Goal: Find specific page/section: Find specific page/section

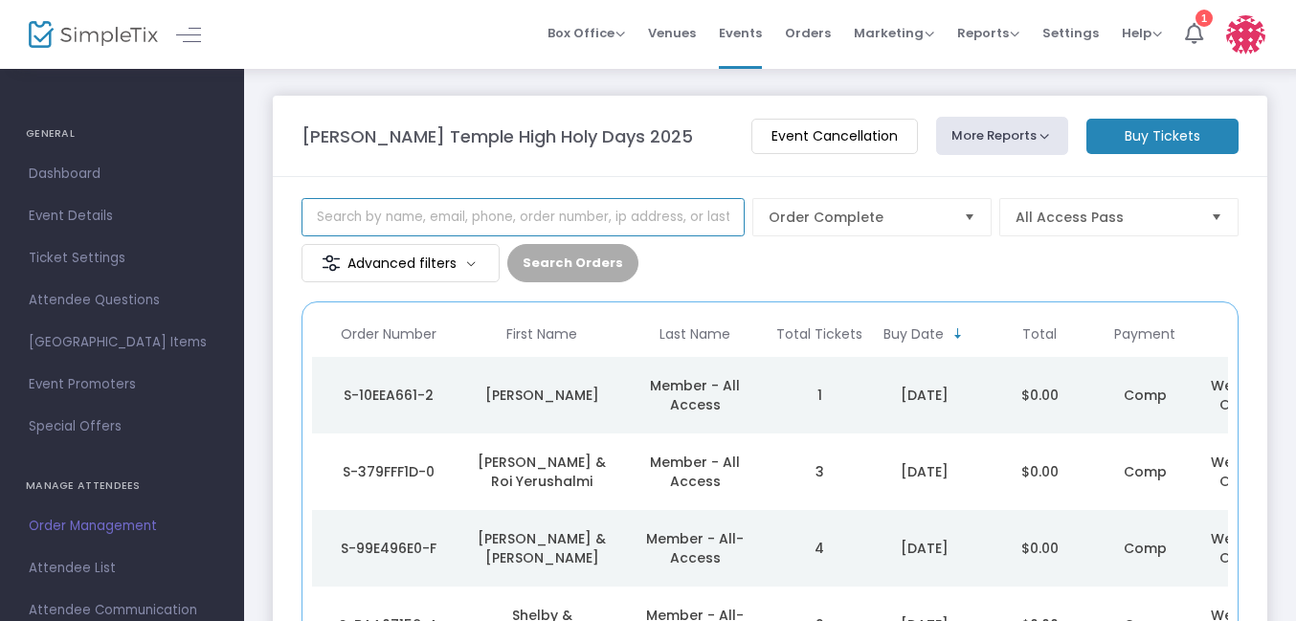
click at [597, 229] on input at bounding box center [523, 217] width 443 height 38
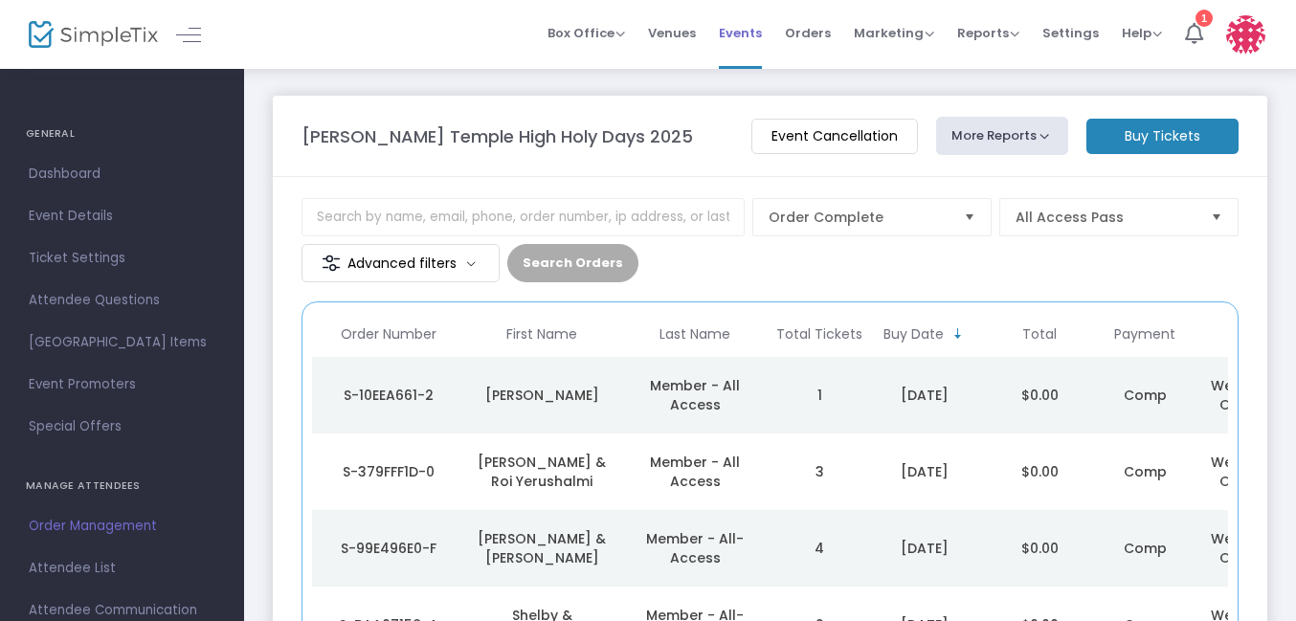
click at [749, 46] on span "Events" at bounding box center [740, 33] width 43 height 49
